Goal: Transaction & Acquisition: Download file/media

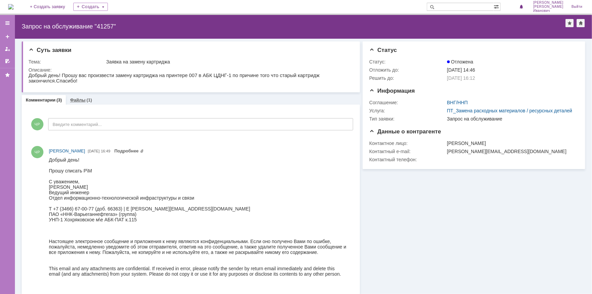
click at [81, 99] on link "Файлы" at bounding box center [78, 99] width 16 height 5
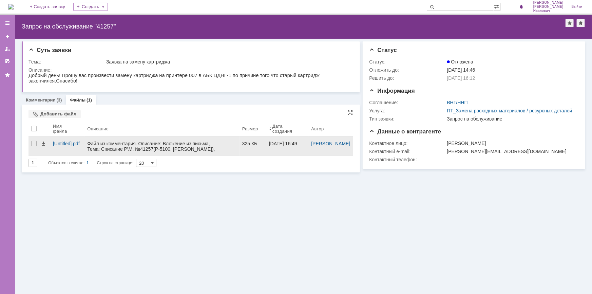
click at [194, 142] on div "Файл из комментария. Описание: Вложение из письма, Тема: Списание Р\М, №41257(P…" at bounding box center [161, 152] width 149 height 22
click at [135, 146] on div "Файл из комментария. Описание: Вложение из письма, Тема: Списание Р\М, №41257(P…" at bounding box center [161, 152] width 149 height 22
click at [62, 140] on div "[Untitled].pdf" at bounding box center [67, 146] width 34 height 19
click at [73, 142] on div "[Untitled].pdf" at bounding box center [67, 143] width 29 height 5
click at [32, 142] on div at bounding box center [33, 143] width 5 height 5
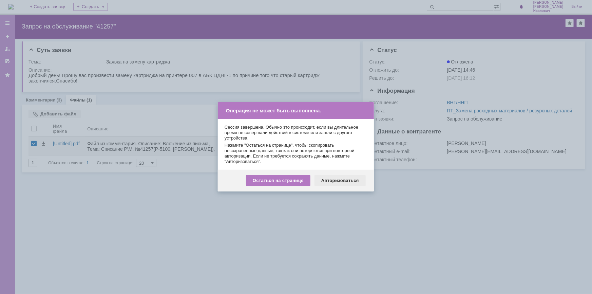
click at [343, 180] on div "Авторизоваться" at bounding box center [339, 180] width 51 height 11
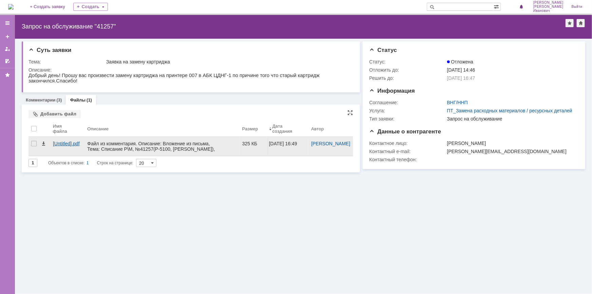
click at [67, 143] on div "[Untitled].pdf" at bounding box center [67, 143] width 29 height 5
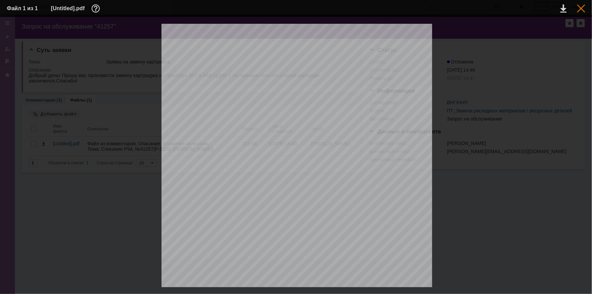
click at [582, 7] on div at bounding box center [581, 8] width 8 height 8
